Goal: Information Seeking & Learning: Compare options

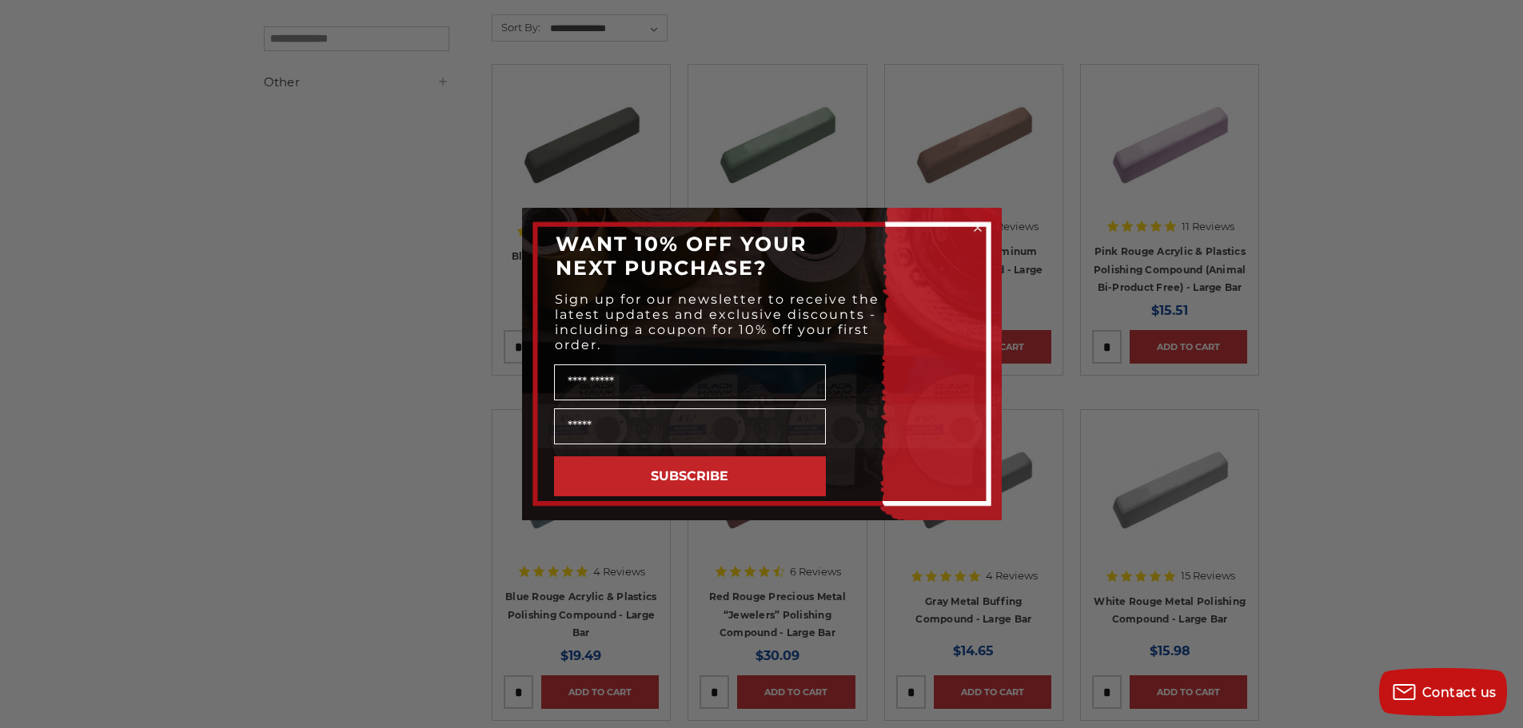
scroll to position [320, 0]
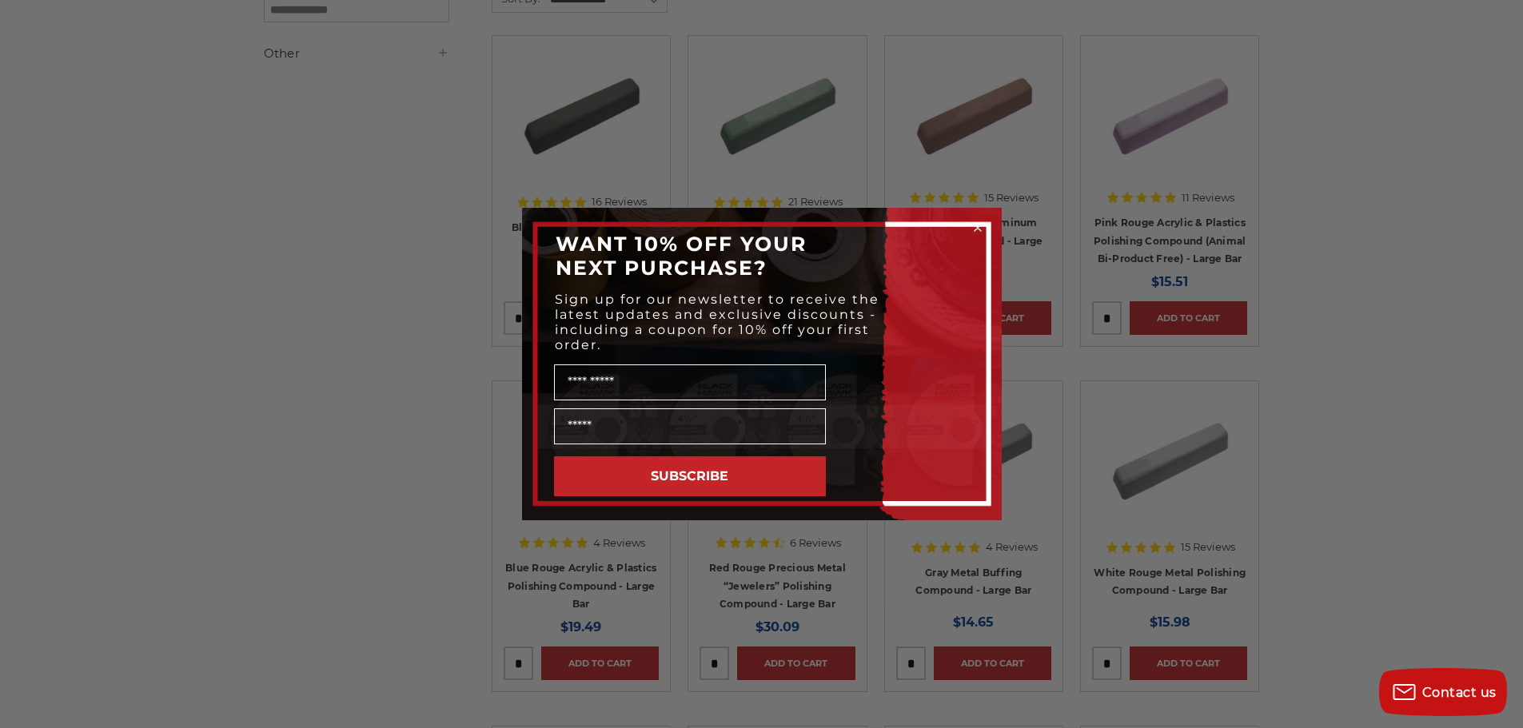
click at [976, 225] on circle "Close dialog" at bounding box center [977, 228] width 15 height 15
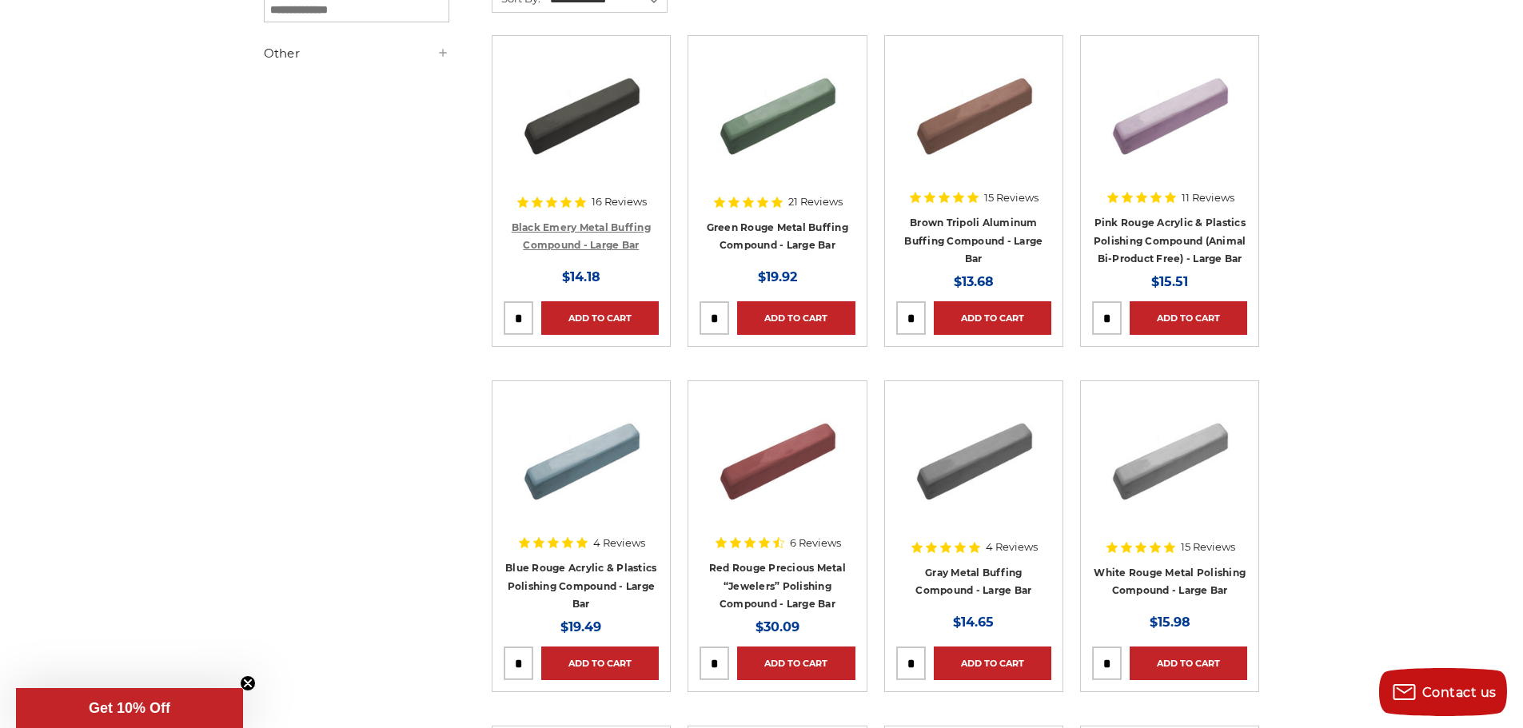
click at [569, 241] on link "Black Emery Metal Buffing Compound - Large Bar" at bounding box center [581, 236] width 139 height 30
click at [751, 237] on link "Green Rouge Metal Buffing Compound - Large Bar" at bounding box center [778, 236] width 142 height 30
click at [1171, 568] on link "White Rouge Metal Polishing Compound - Large Bar" at bounding box center [1170, 582] width 152 height 30
click at [947, 575] on link "Gray Metal Buffing Compound - Large Bar" at bounding box center [973, 582] width 116 height 30
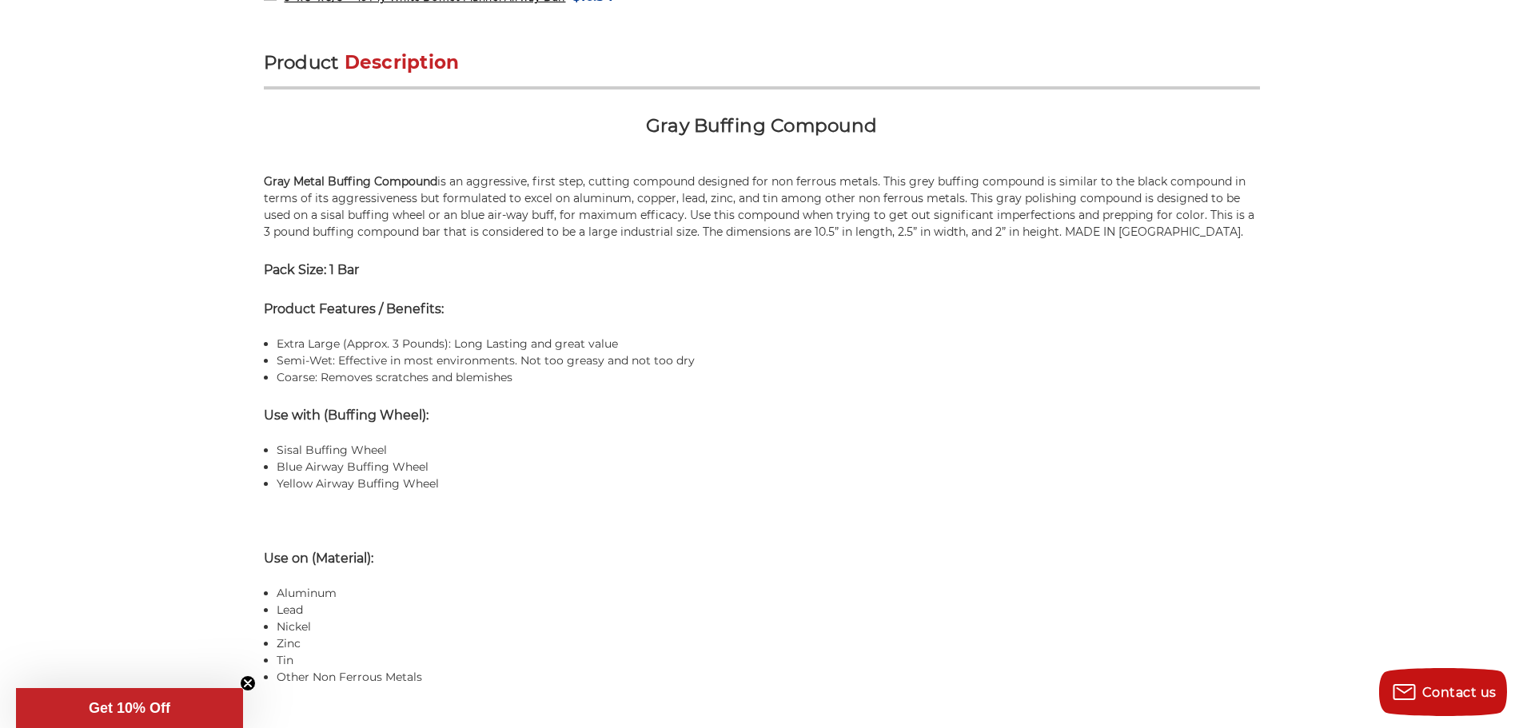
scroll to position [959, 0]
